Goal: Find contact information: Find contact information

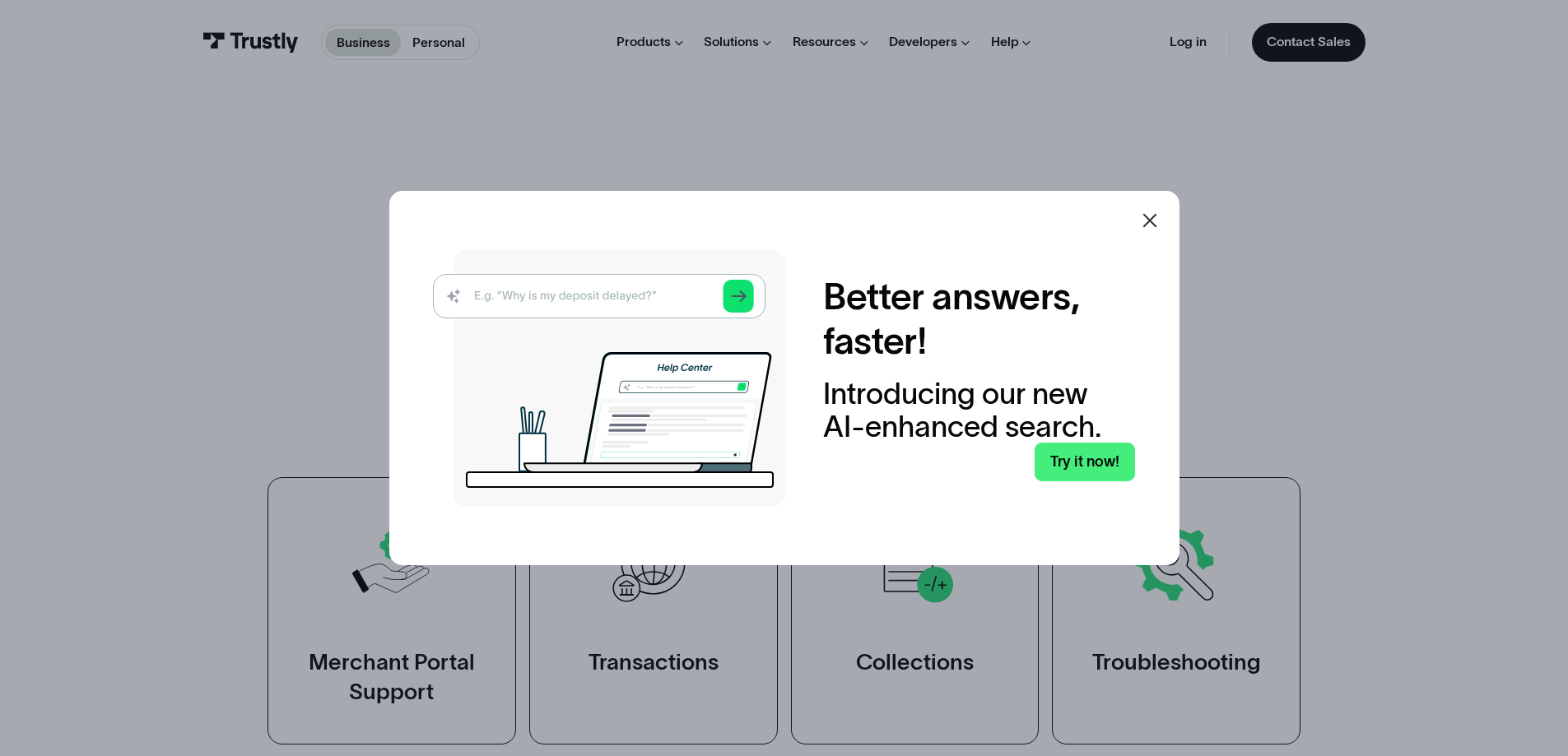
click at [1166, 225] on div at bounding box center [1150, 220] width 39 height 39
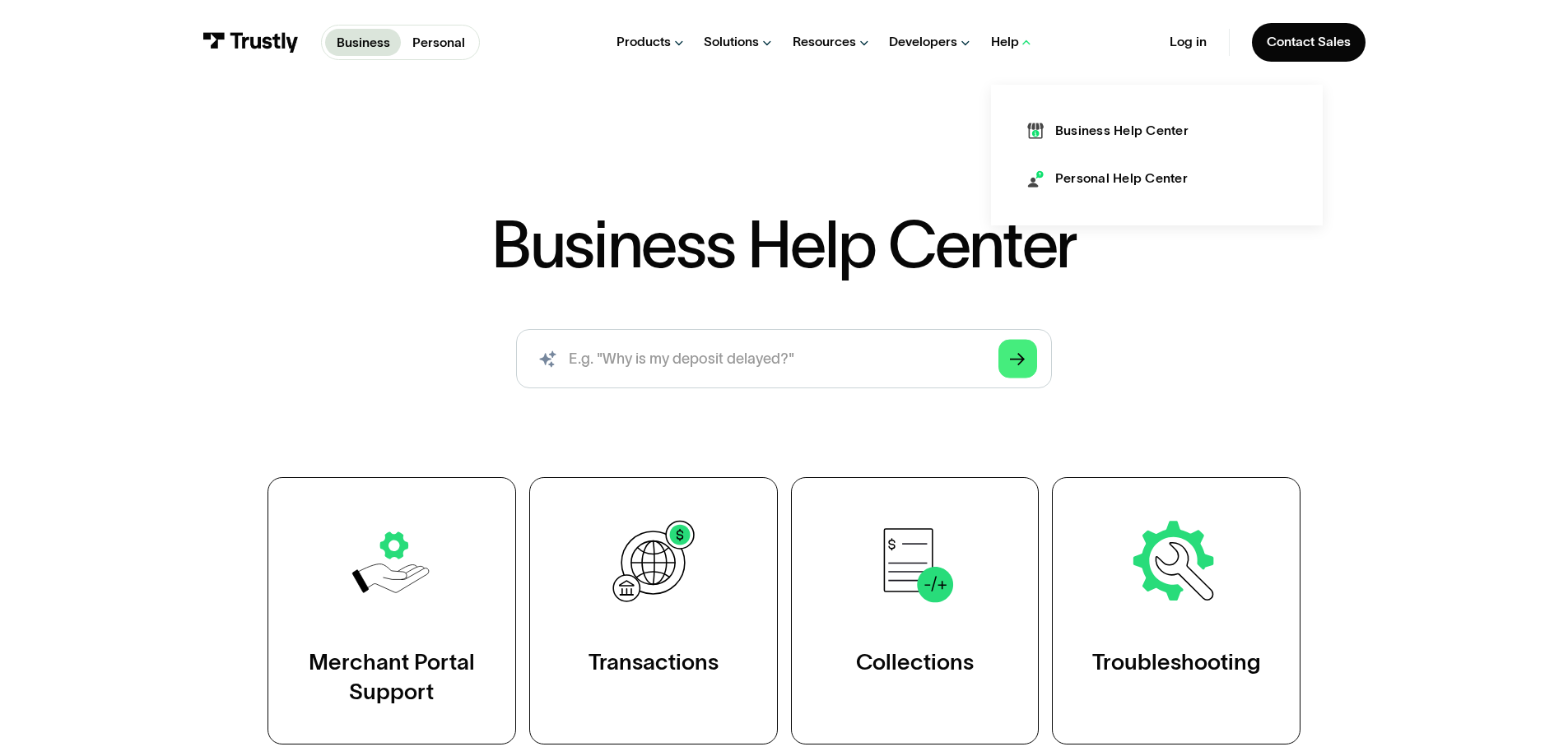
click at [1090, 163] on div "Business Help Center Personal Help Center" at bounding box center [1156, 155] width 259 height 67
click at [1082, 173] on div "Personal Help Center" at bounding box center [1121, 179] width 132 height 18
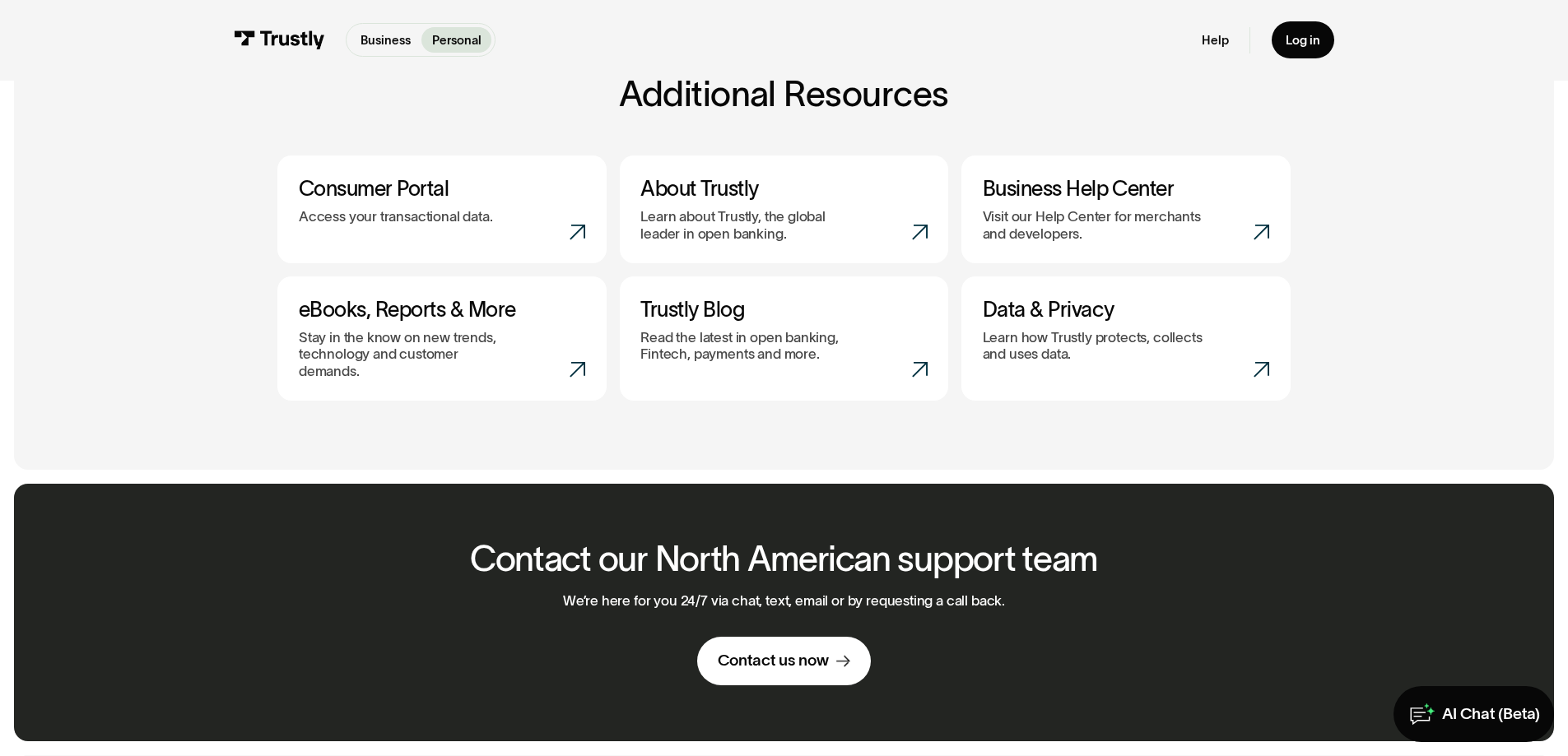
scroll to position [1152, 0]
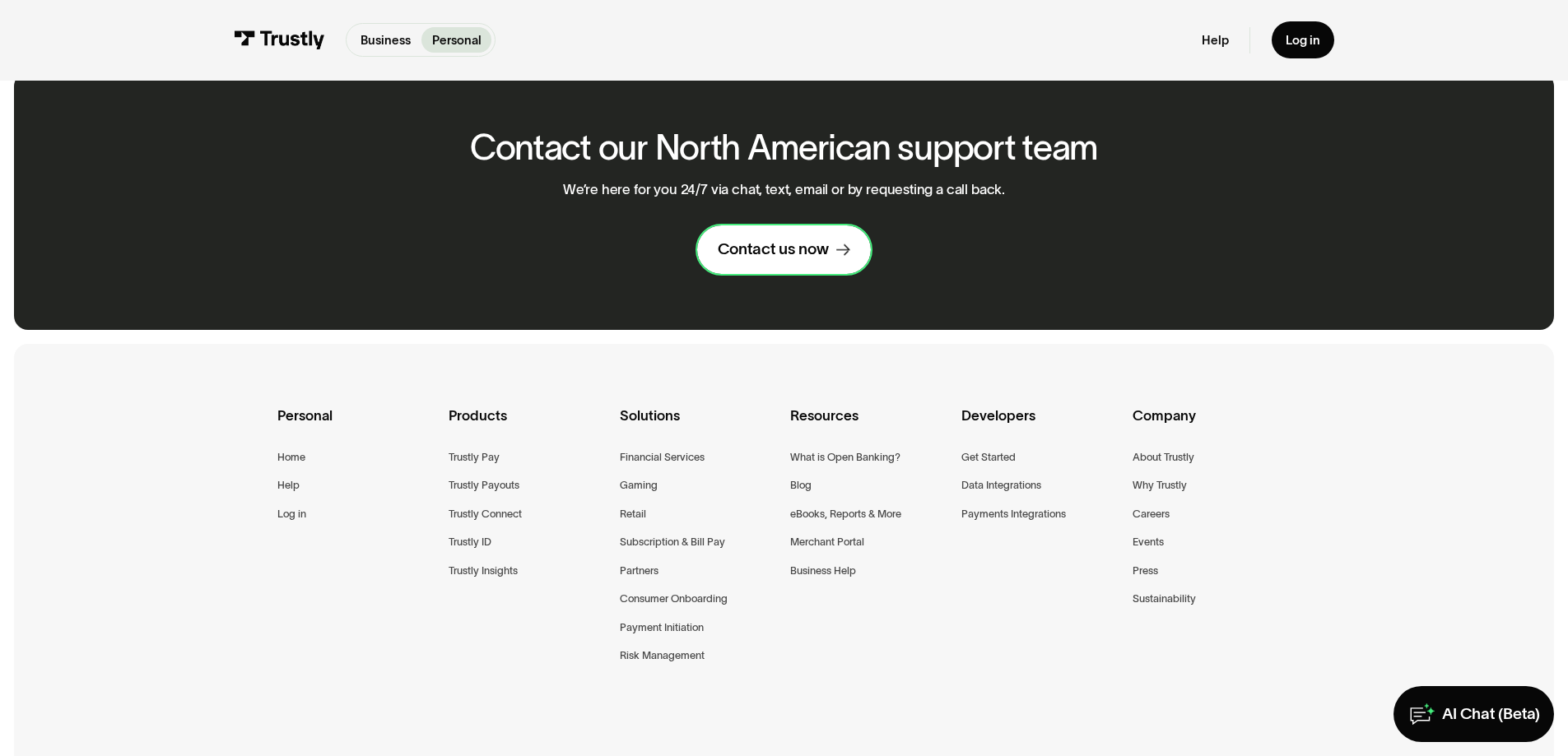
click at [832, 232] on link "Contact us now" at bounding box center [784, 250] width 173 height 49
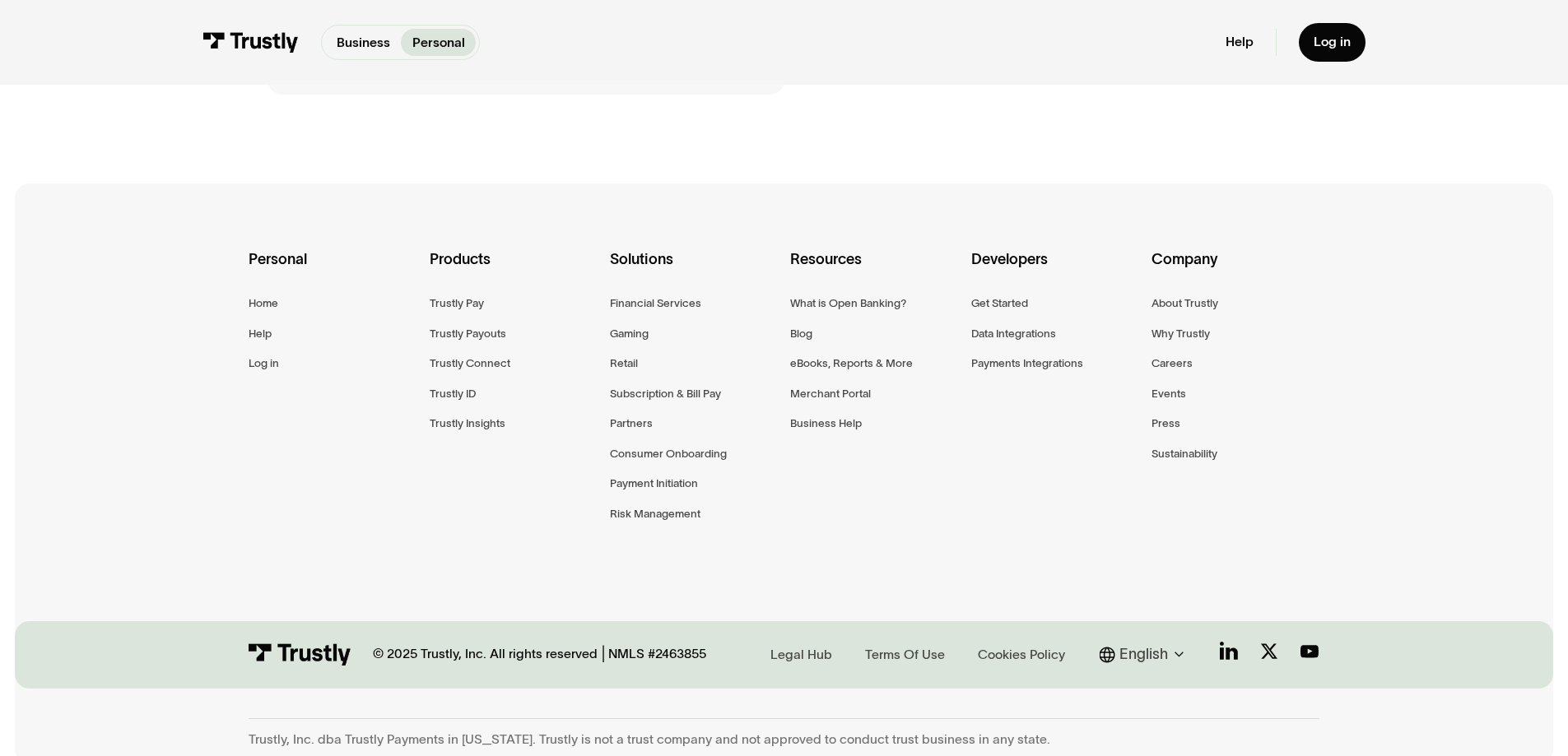
scroll to position [919, 0]
